Goal: Task Accomplishment & Management: Complete application form

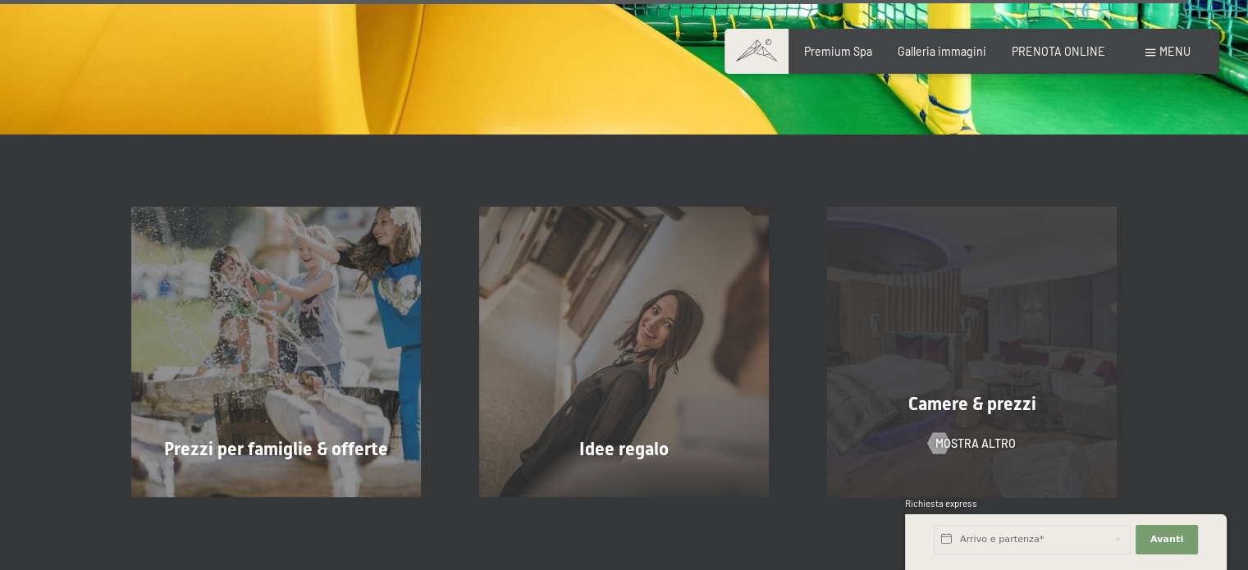
scroll to position [10343, 0]
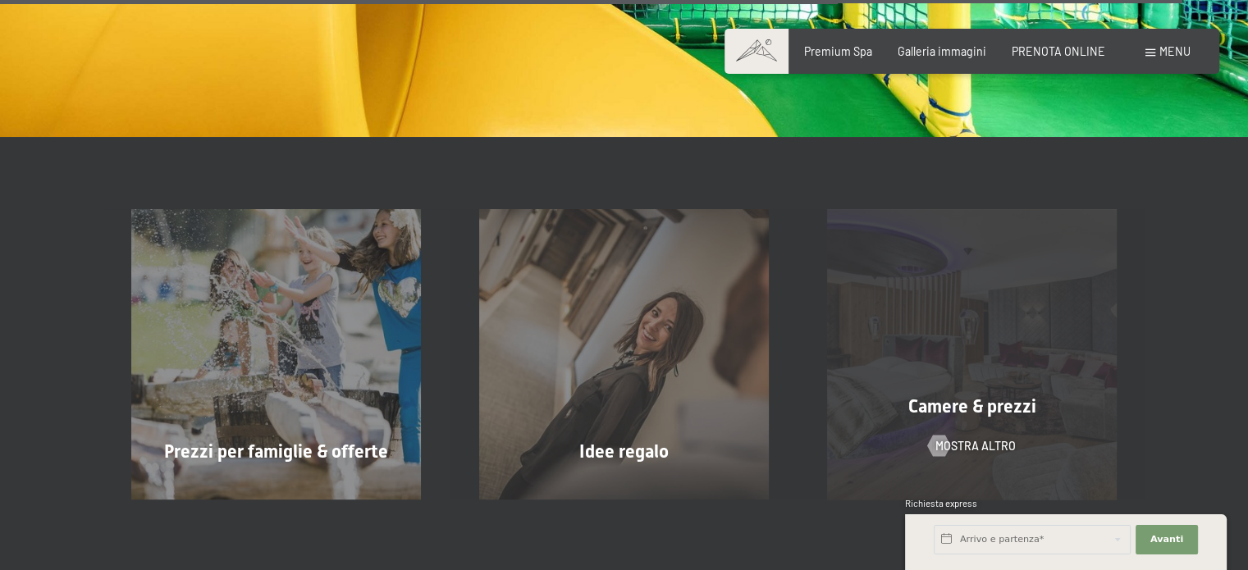
click at [927, 396] on span "Camere & prezzi" at bounding box center [971, 406] width 128 height 21
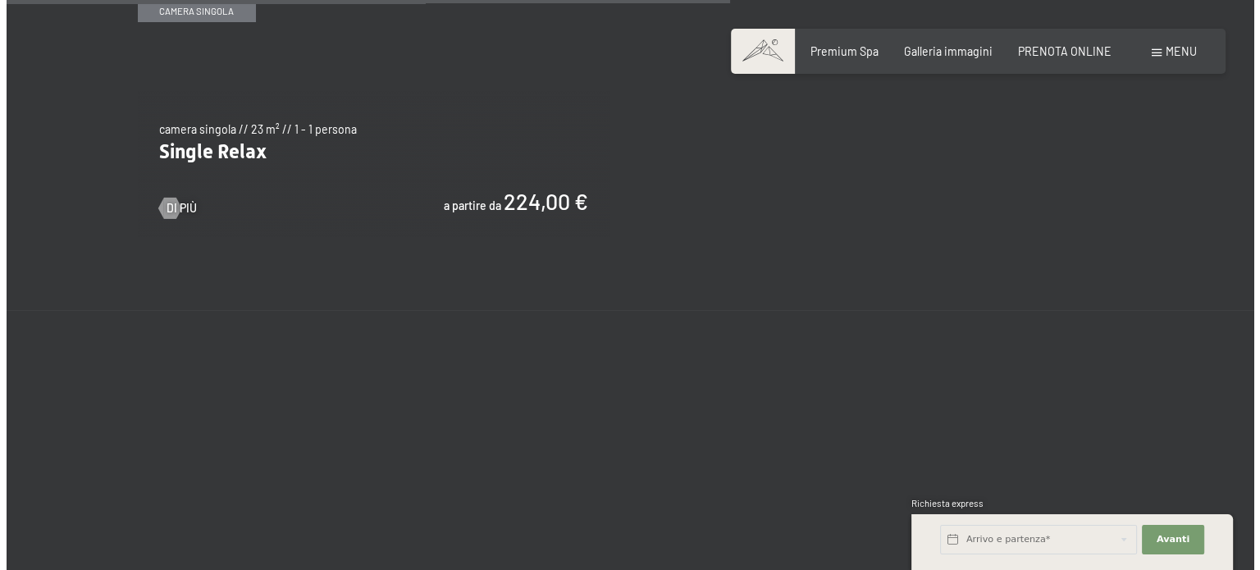
scroll to position [2707, 0]
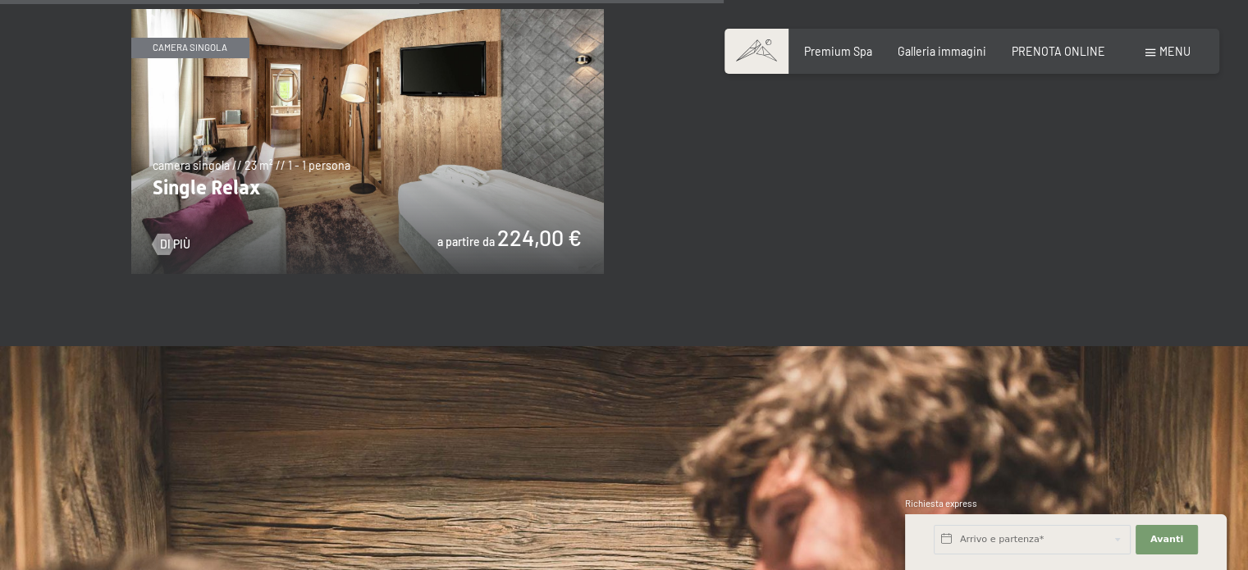
click at [1181, 51] on span "Menu" at bounding box center [1174, 51] width 31 height 14
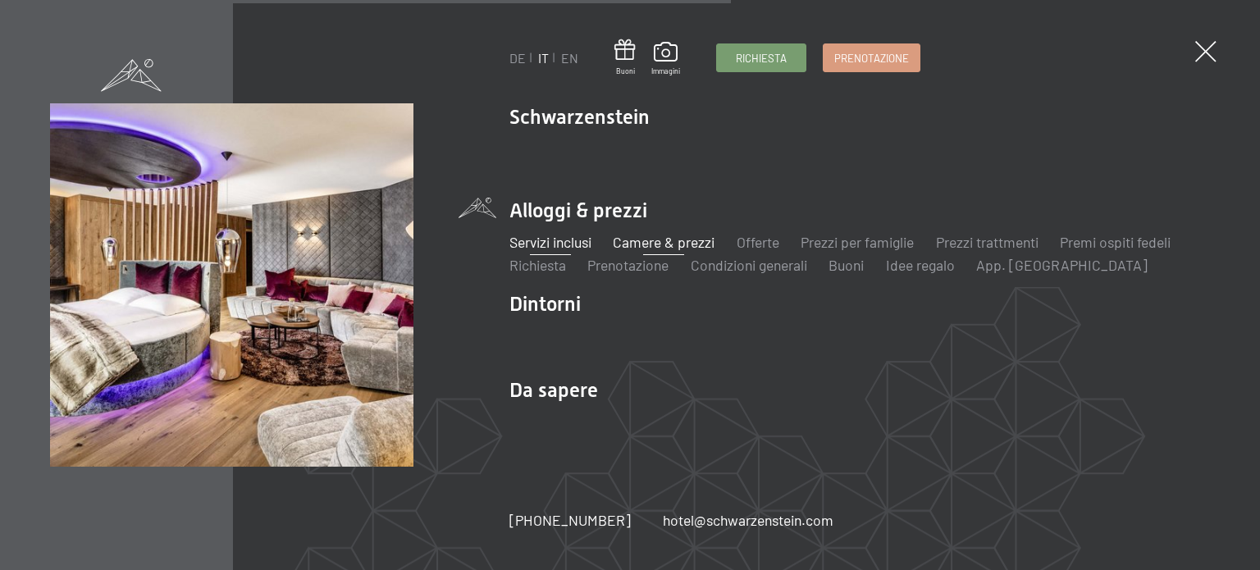
click at [569, 243] on link "Servizi inclusi" at bounding box center [550, 242] width 82 height 18
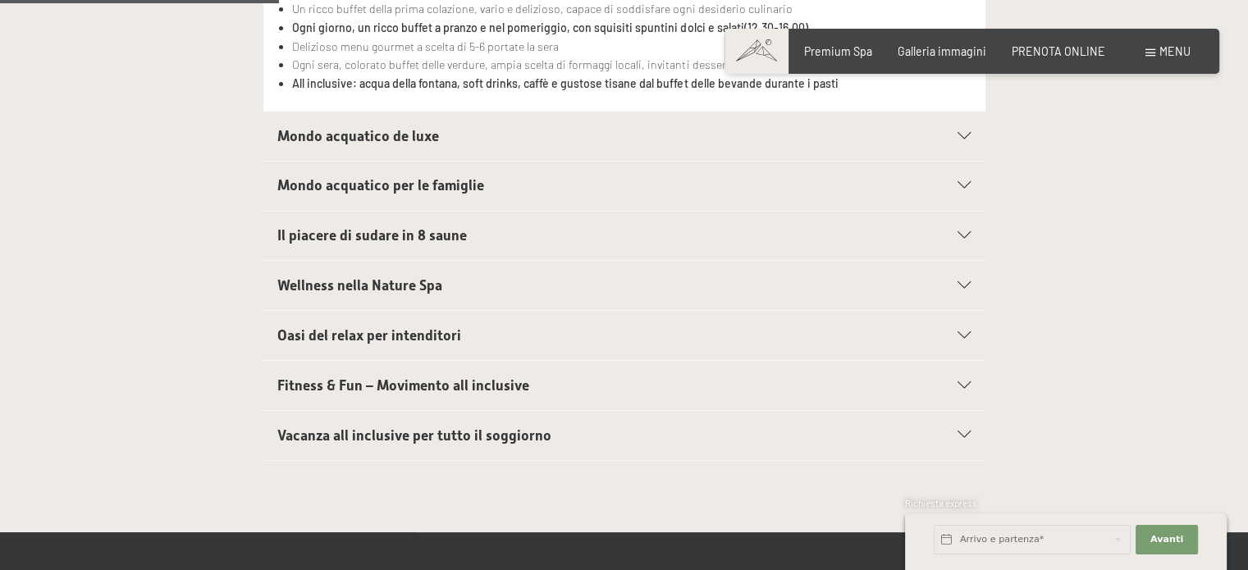
scroll to position [656, 0]
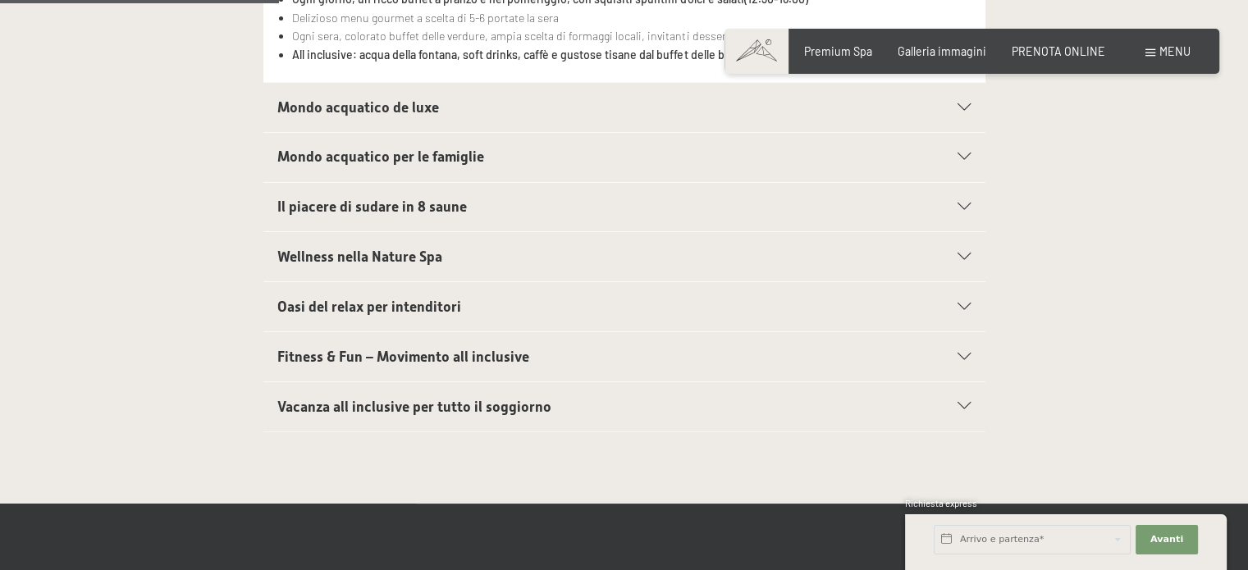
click at [962, 162] on div "Mondo acquatico per le famiglie" at bounding box center [623, 157] width 693 height 49
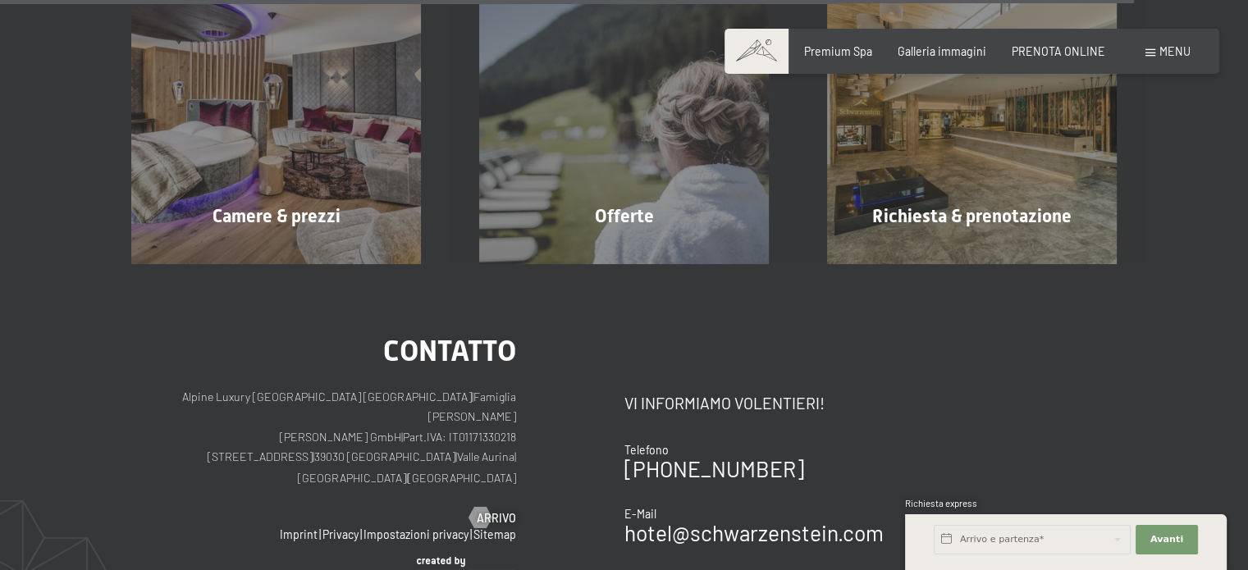
scroll to position [2625, 0]
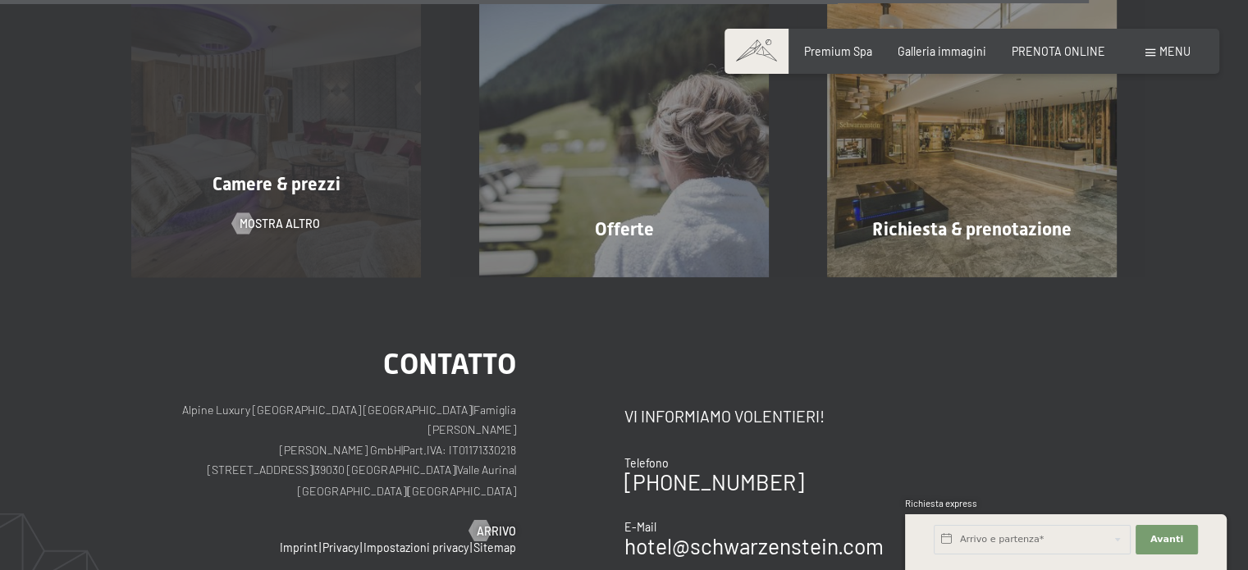
click at [310, 186] on span "Camere & prezzi" at bounding box center [276, 184] width 128 height 21
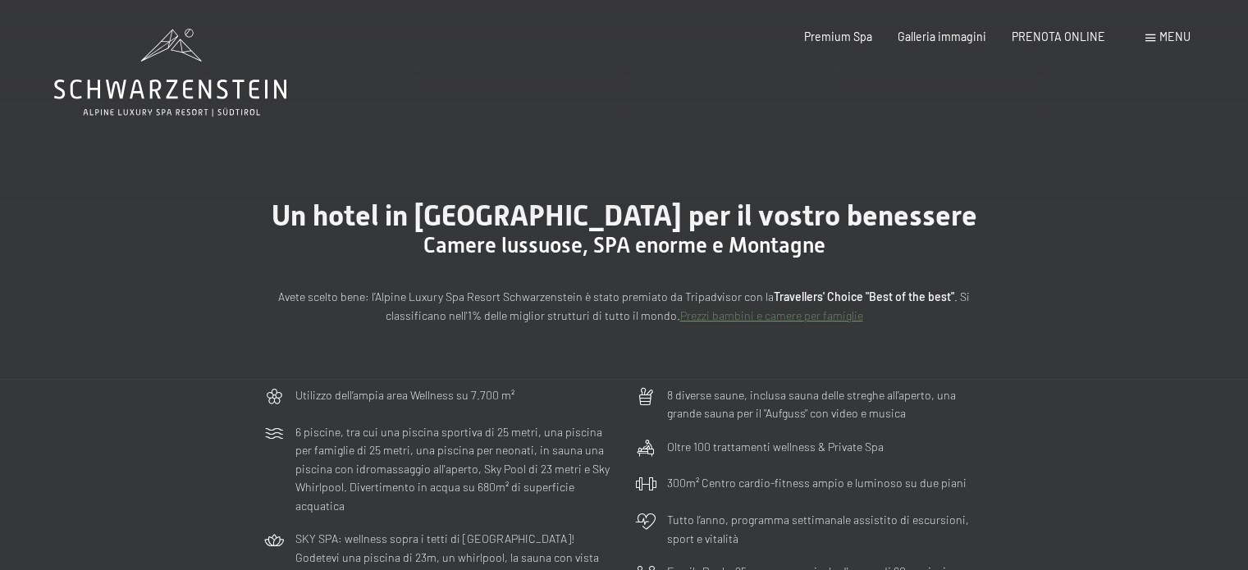
click at [761, 314] on link "Prezzi bambini e camere per famiglie" at bounding box center [771, 315] width 183 height 14
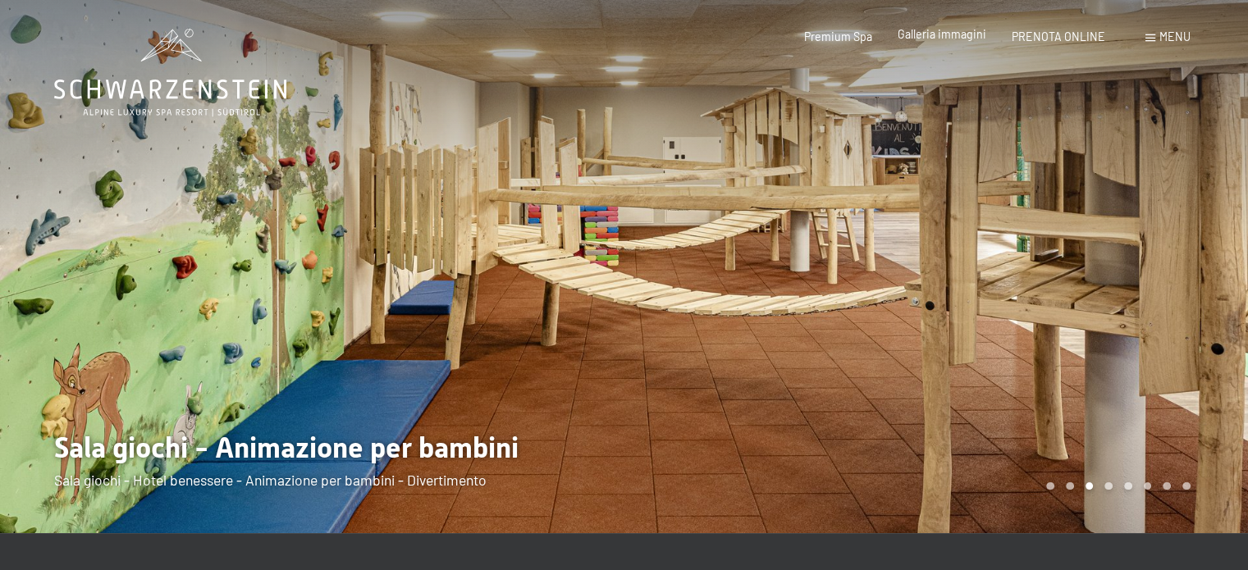
click at [938, 36] on span "Galleria immagini" at bounding box center [941, 34] width 89 height 14
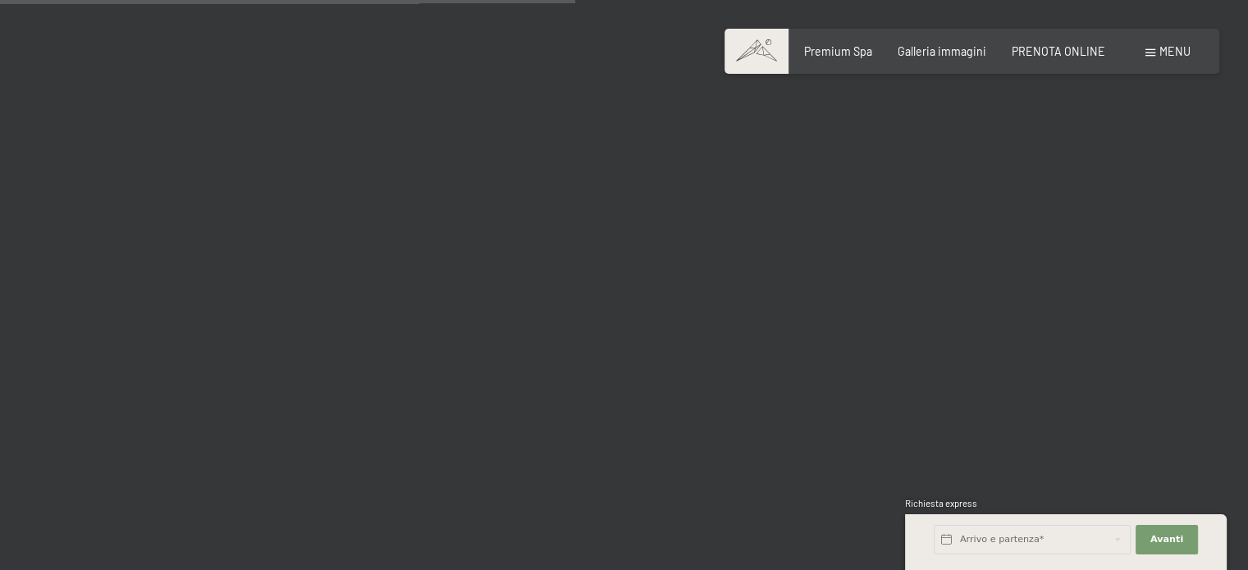
scroll to position [8121, 0]
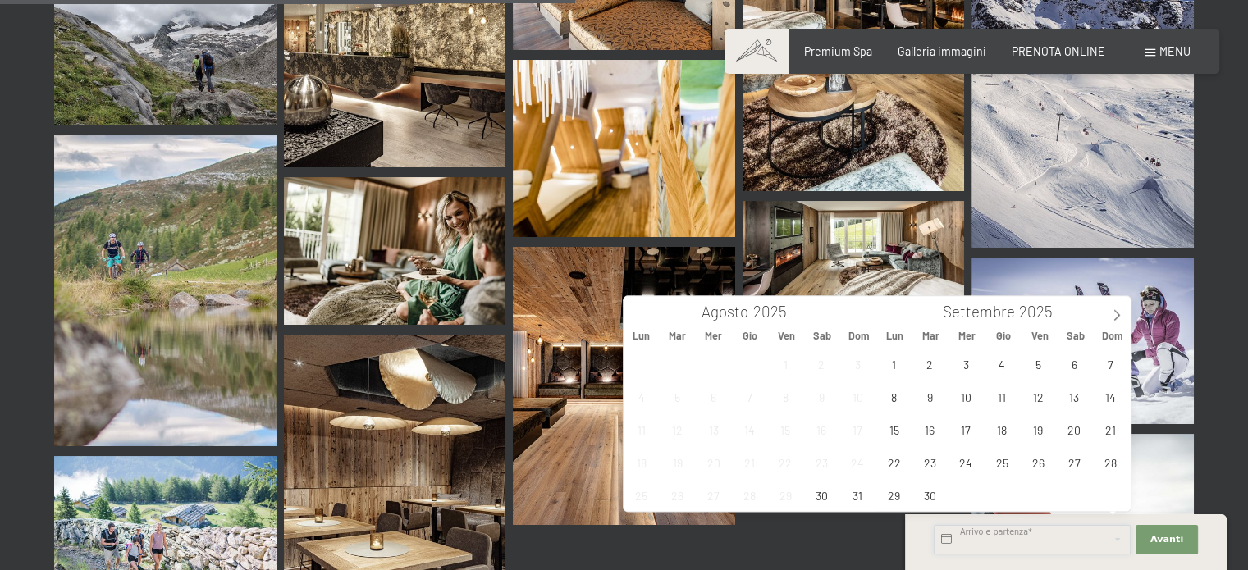
click at [981, 541] on input "text" at bounding box center [1032, 540] width 197 height 30
click at [1118, 315] on icon at bounding box center [1116, 315] width 6 height 11
click at [1117, 315] on icon at bounding box center [1116, 314] width 11 height 11
click at [1000, 404] on span "6" at bounding box center [1002, 397] width 32 height 32
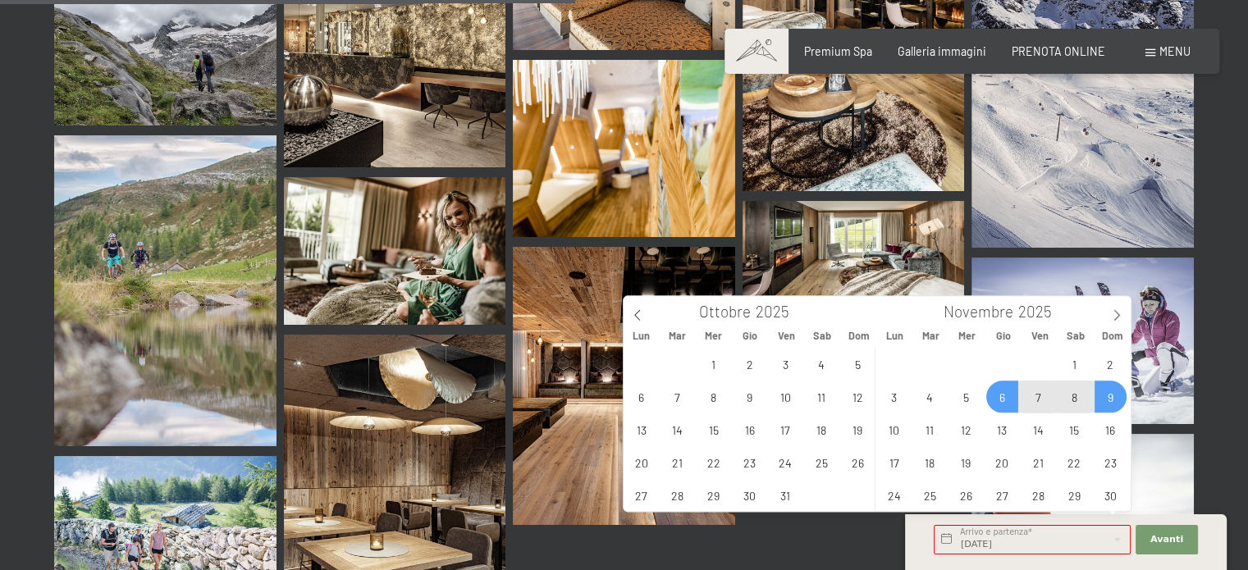
click at [1103, 401] on span "9" at bounding box center [1110, 397] width 32 height 32
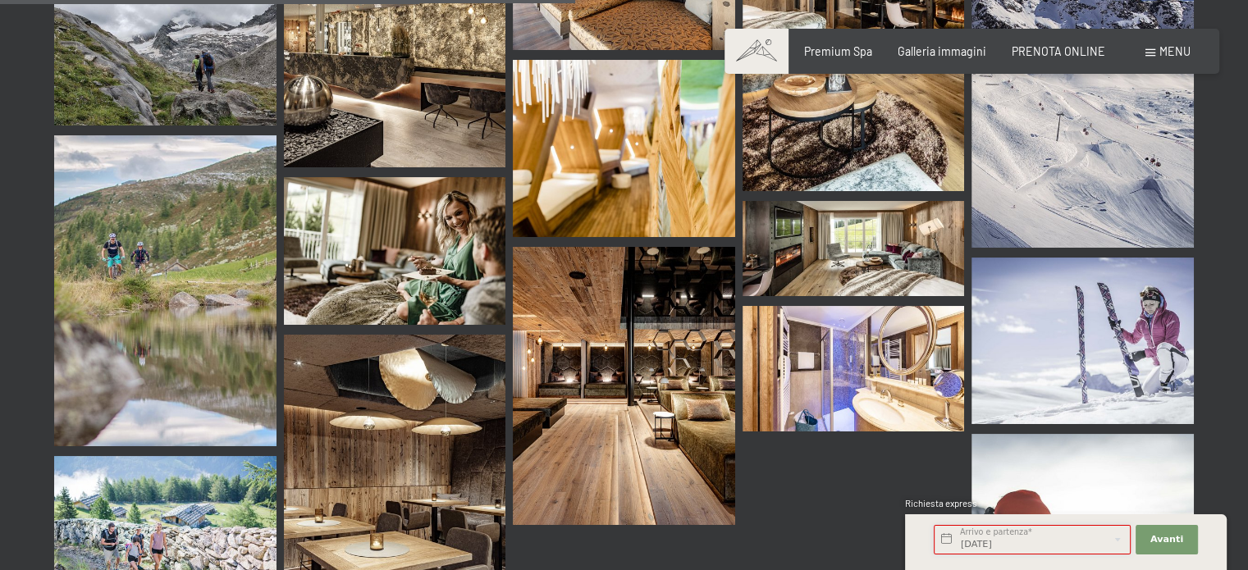
type input "Gio. 06/11/2025 - Dom. 09/11/2025"
click at [1166, 541] on span "Avanti" at bounding box center [1166, 539] width 33 height 13
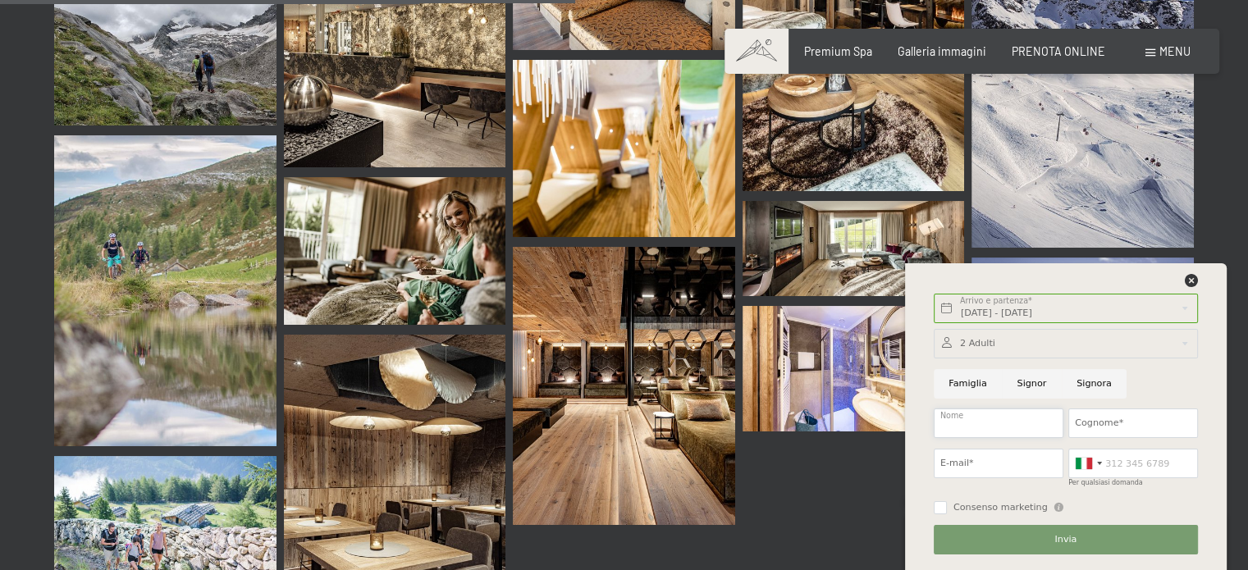
click at [1014, 424] on input "Nome" at bounding box center [999, 424] width 130 height 30
type input "michela"
click at [1089, 427] on input "Cognome*" at bounding box center [1133, 424] width 130 height 30
type input "caresani"
click at [1014, 468] on input "E-mail*" at bounding box center [999, 464] width 130 height 30
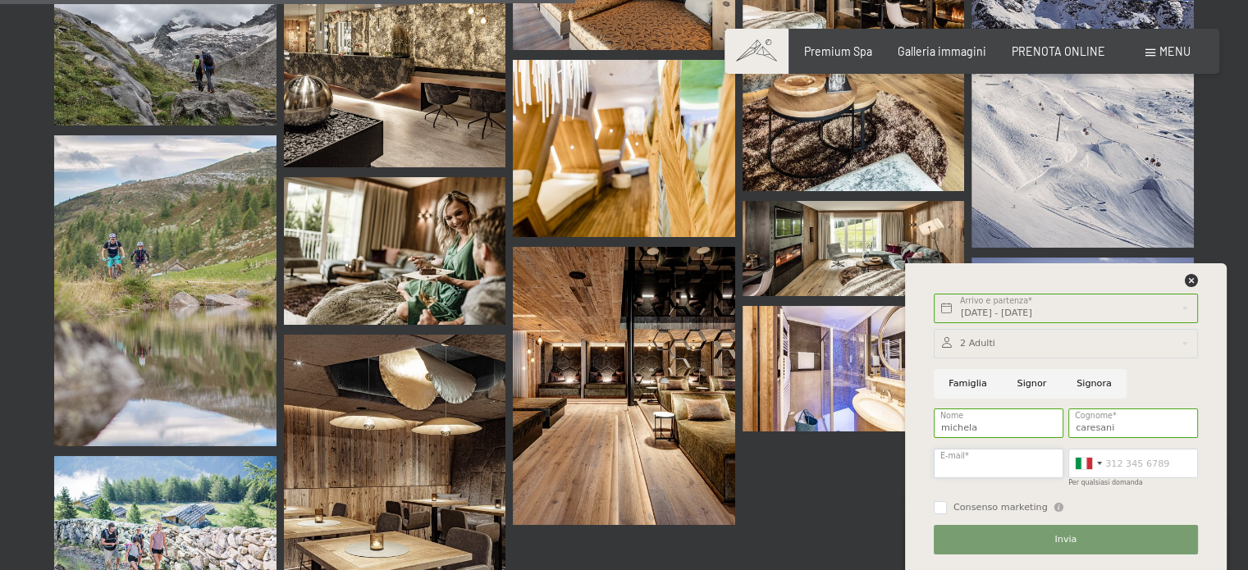
type input "michelacaresani78@gmail.com"
click at [1139, 468] on input "Per qualsiasi domanda" at bounding box center [1133, 464] width 130 height 30
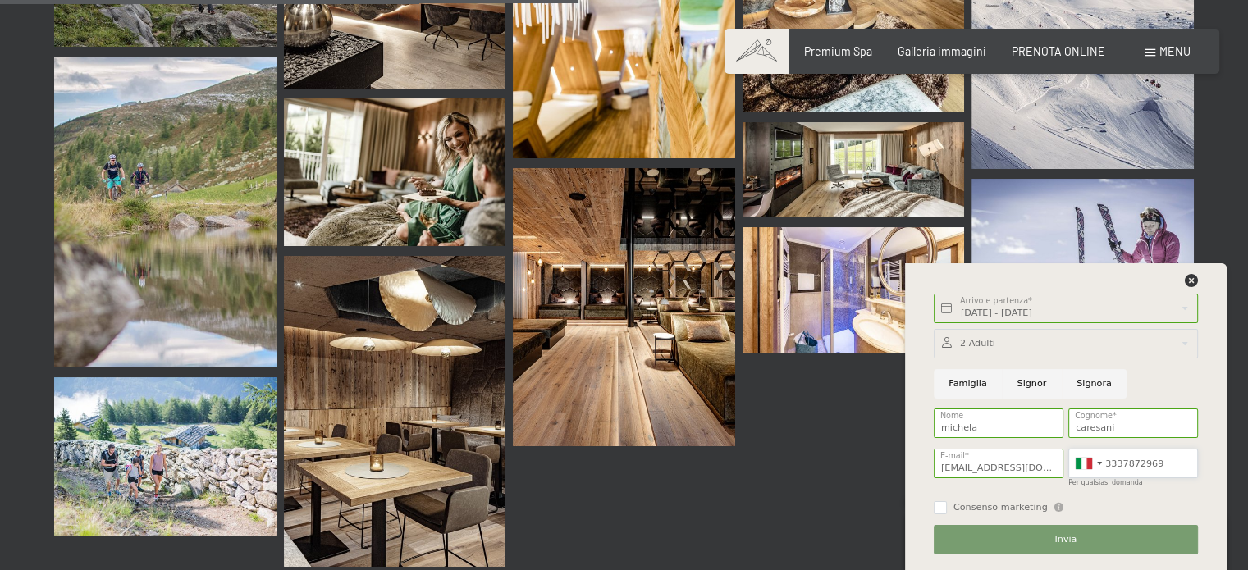
scroll to position [8285, 0]
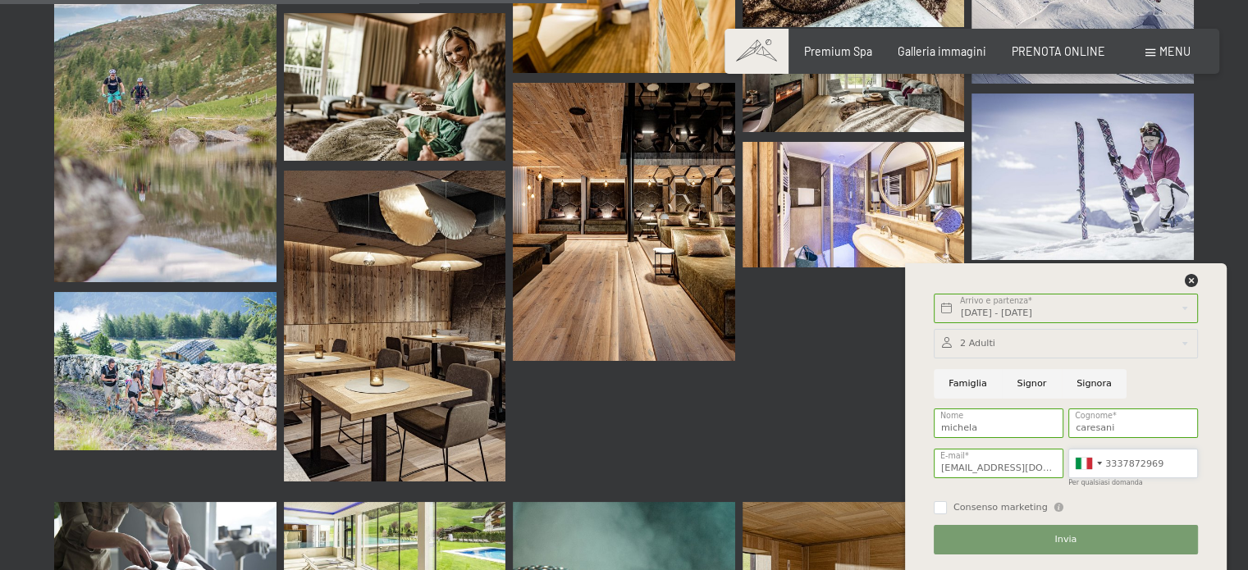
type input "3337872969"
click at [1046, 537] on button "Invia" at bounding box center [1066, 540] width 264 height 30
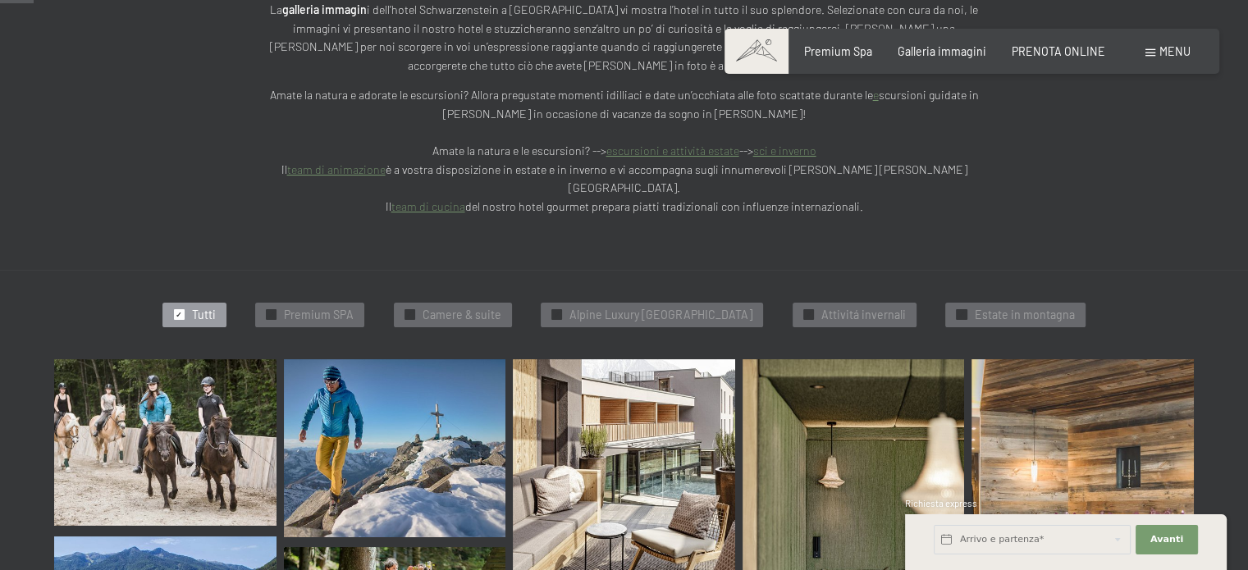
scroll to position [574, 0]
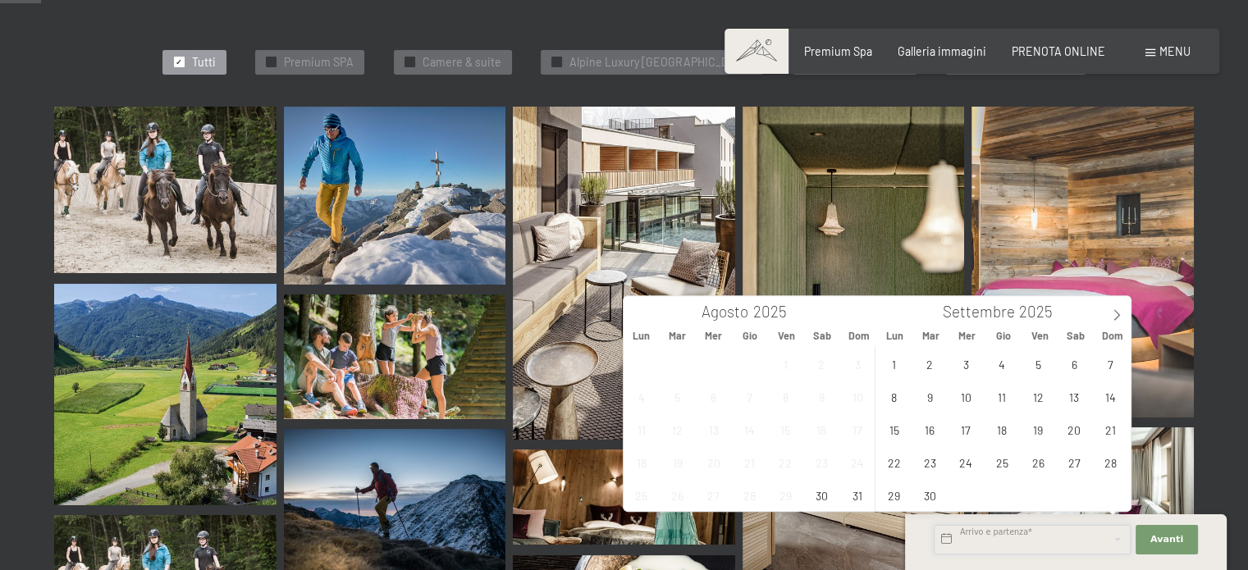
click at [1004, 535] on input "text" at bounding box center [1032, 540] width 197 height 30
click at [1112, 313] on icon at bounding box center [1116, 314] width 11 height 11
click at [1119, 311] on icon at bounding box center [1116, 314] width 11 height 11
click at [1007, 400] on span "6" at bounding box center [1002, 397] width 32 height 32
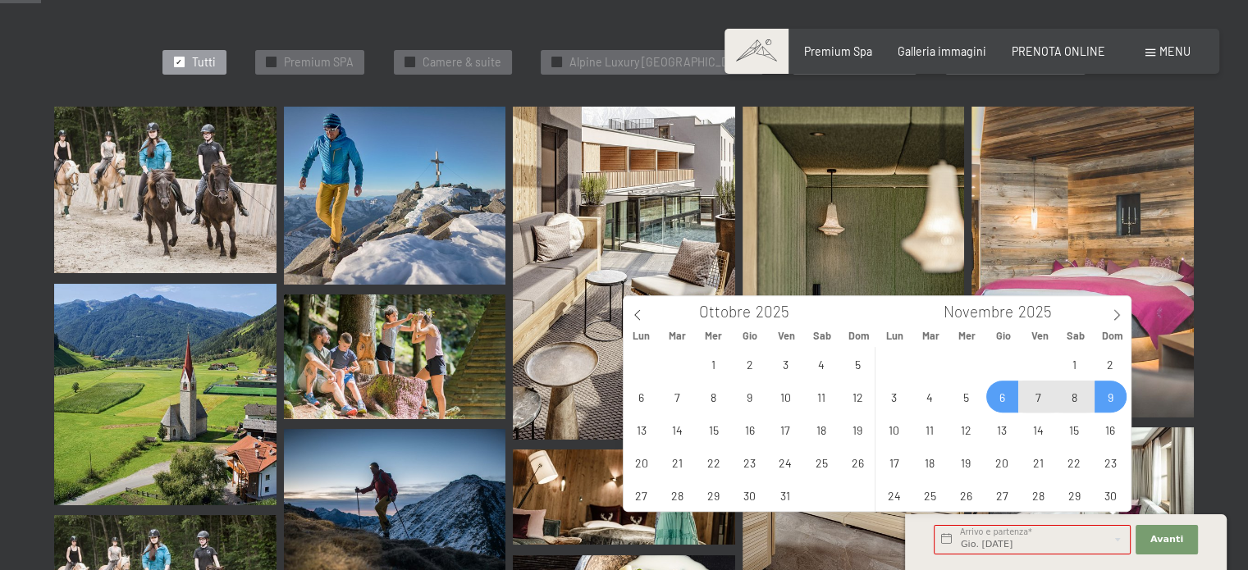
click at [1105, 400] on span "9" at bounding box center [1110, 397] width 32 height 32
type input "Gio. 06/11/2025 - Dom. 09/11/2025"
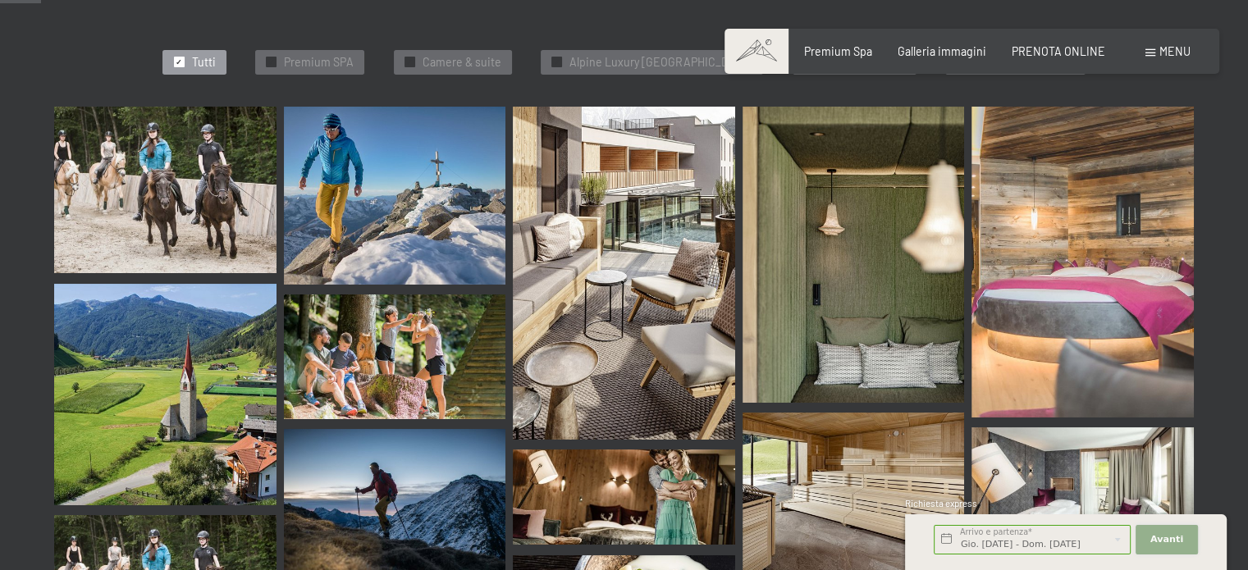
scroll to position [0, 0]
click at [1168, 543] on span "Avanti" at bounding box center [1166, 539] width 33 height 13
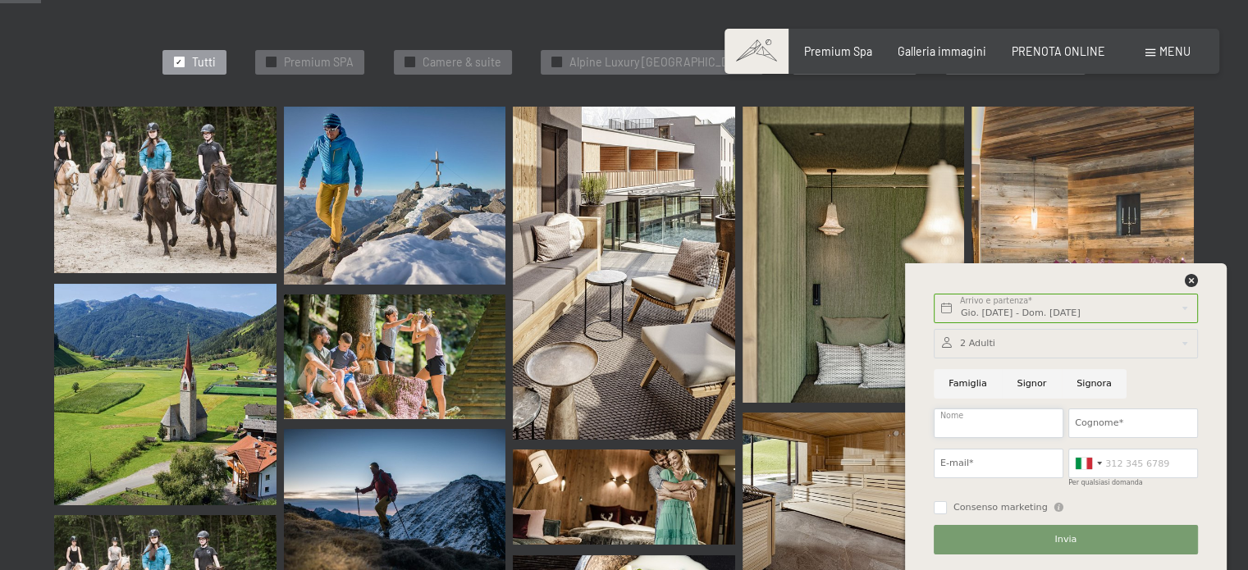
click at [1011, 418] on input "Nome" at bounding box center [999, 424] width 130 height 30
type input "michela"
click at [1102, 424] on input "Cognome*" at bounding box center [1133, 424] width 130 height 30
type input "caresani"
click at [1011, 468] on input "E-mail*" at bounding box center [999, 464] width 130 height 30
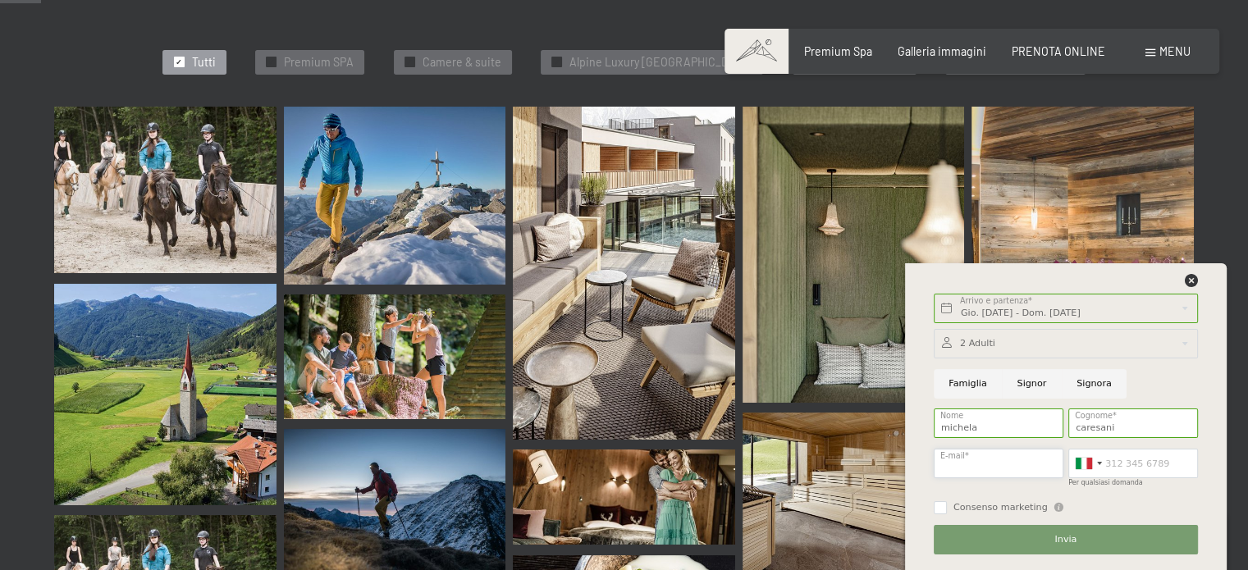
type input "michelacaresani78@gmail.com"
click at [1109, 472] on input "Per qualsiasi domanda" at bounding box center [1133, 464] width 130 height 30
type input "3337872969"
click at [979, 346] on div at bounding box center [1066, 344] width 264 height 30
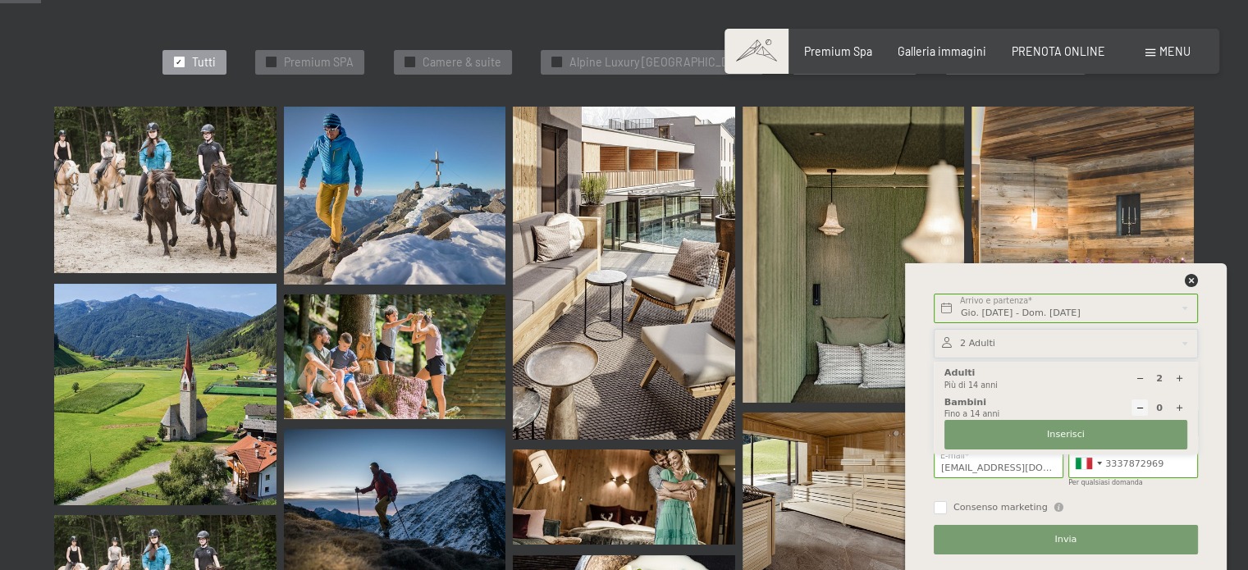
click at [1181, 373] on div at bounding box center [1179, 379] width 16 height 16
type input "3"
click at [1175, 405] on icon at bounding box center [1179, 408] width 9 height 9
type input "1"
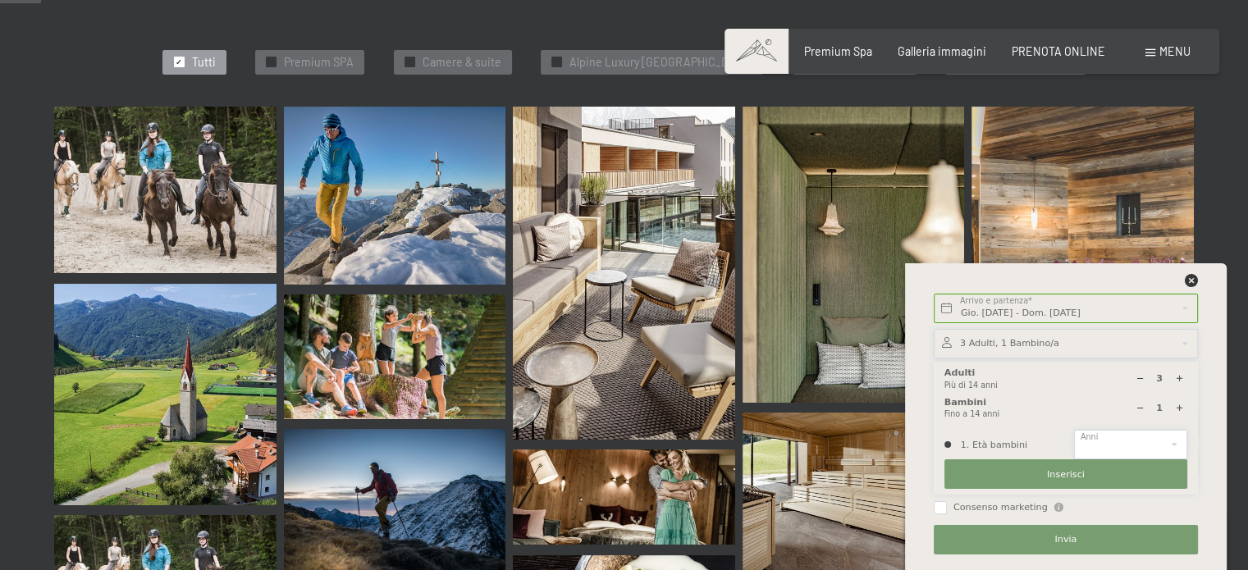
click at [1176, 441] on select "0 1 2 3 4 5 6 7 8 9 10 11 12 13 14" at bounding box center [1130, 445] width 113 height 30
select select "9"
click at [1074, 430] on select "0 1 2 3 4 5 6 7 8 9 10 11 12 13 14" at bounding box center [1130, 445] width 113 height 30
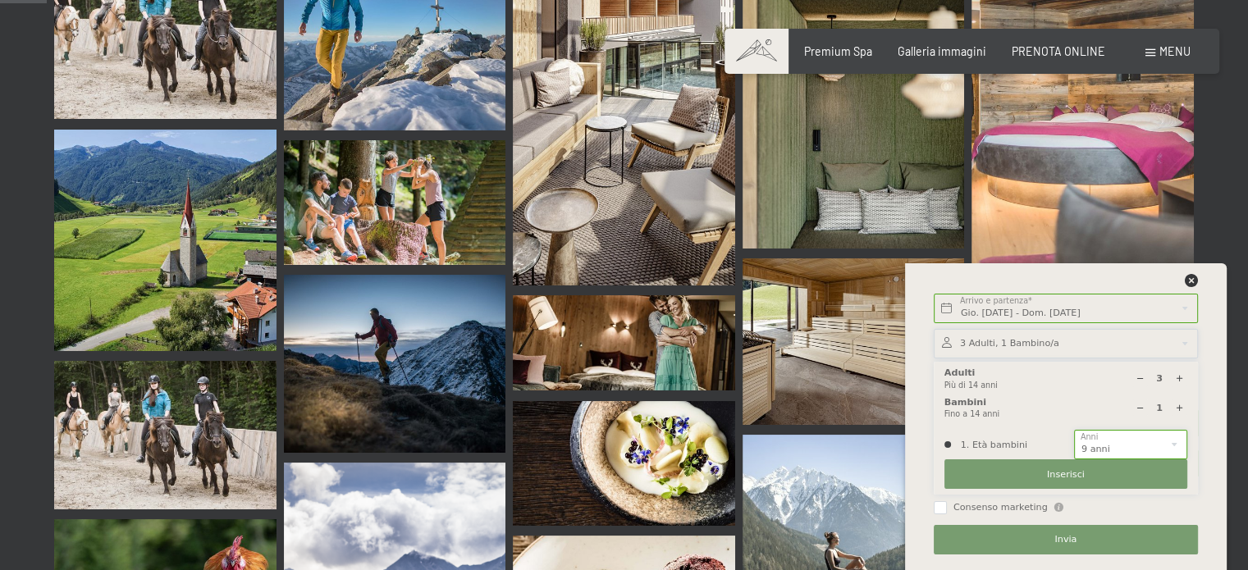
scroll to position [738, 0]
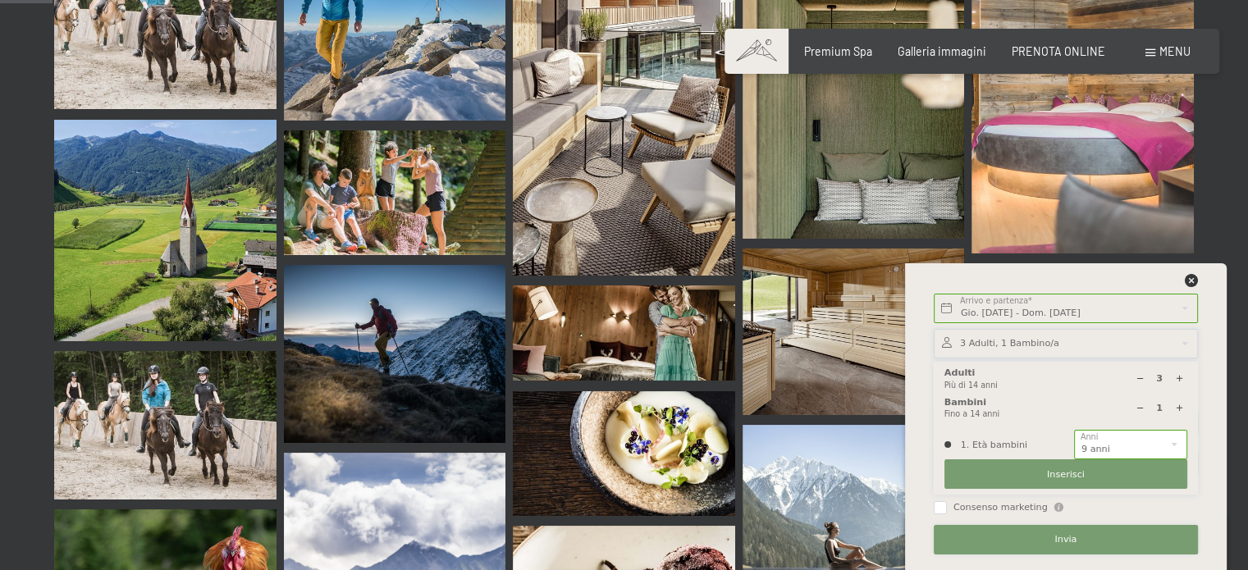
click at [1094, 540] on button "Invia" at bounding box center [1066, 540] width 264 height 30
